Goal: Information Seeking & Learning: Learn about a topic

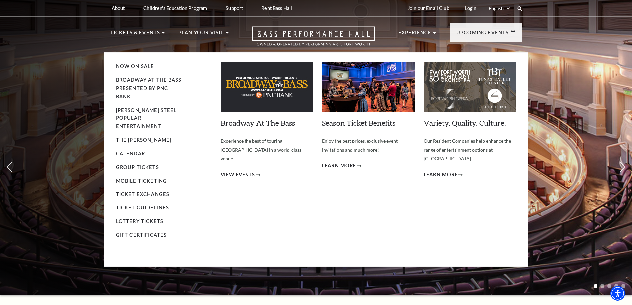
click at [122, 32] on p "Tickets & Events" at bounding box center [135, 35] width 50 height 12
click at [143, 64] on link "Now On Sale" at bounding box center [135, 66] width 38 height 6
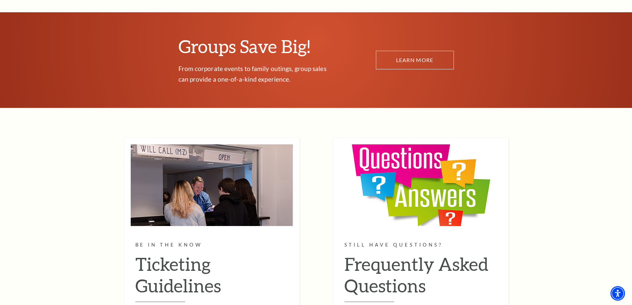
scroll to position [3638, 0]
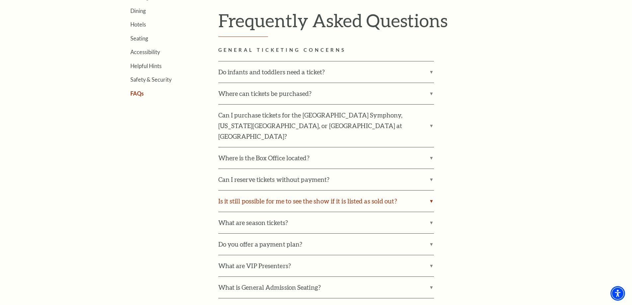
click at [431, 190] on label "Is it still possible for me to see the show if it is listed as sold out?" at bounding box center [326, 200] width 216 height 21
click at [0, 0] on input "Is it still possible for me to see the show if it is listed as sold out?" at bounding box center [0, 0] width 0 height 0
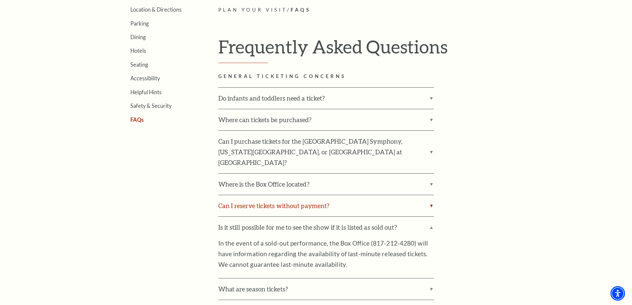
scroll to position [199, 0]
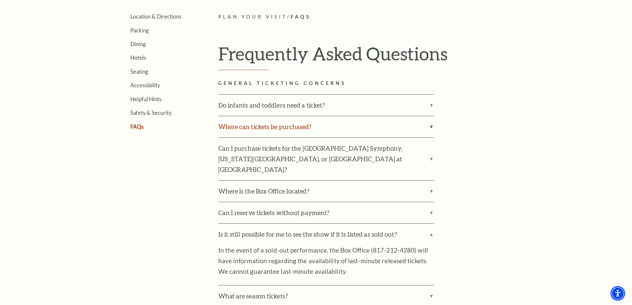
click at [413, 128] on label "Where can tickets be purchased?" at bounding box center [326, 126] width 216 height 21
click at [0, 0] on input "Where can tickets be purchased?" at bounding box center [0, 0] width 0 height 0
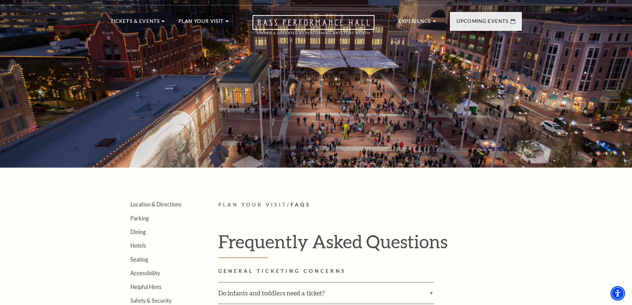
scroll to position [0, 0]
